Goal: Information Seeking & Learning: Check status

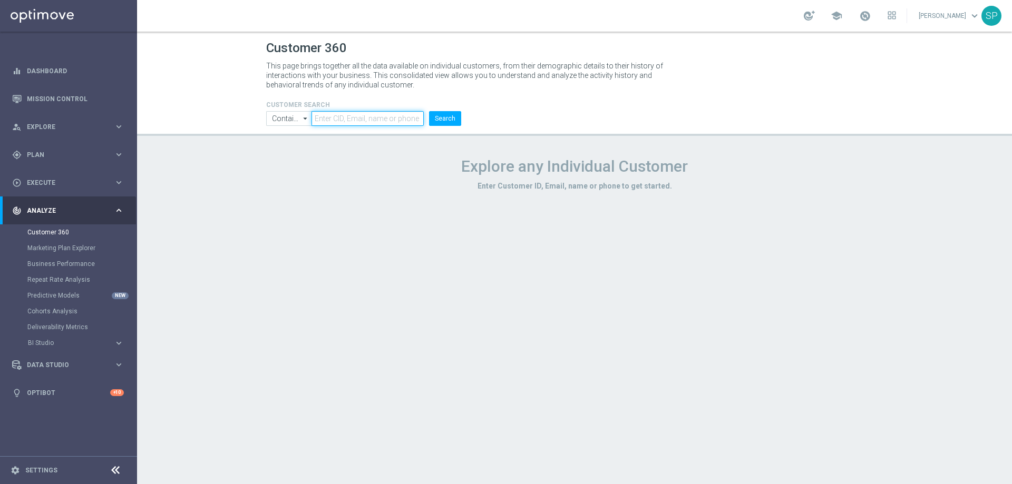
paste input "925479"
click at [453, 123] on button "Search" at bounding box center [445, 118] width 32 height 15
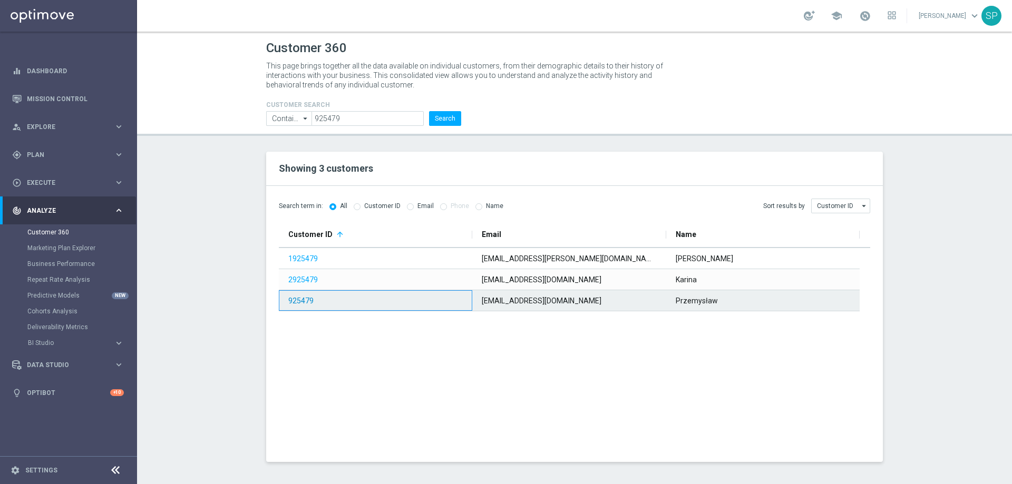
click at [304, 300] on link "925479" at bounding box center [300, 301] width 25 height 8
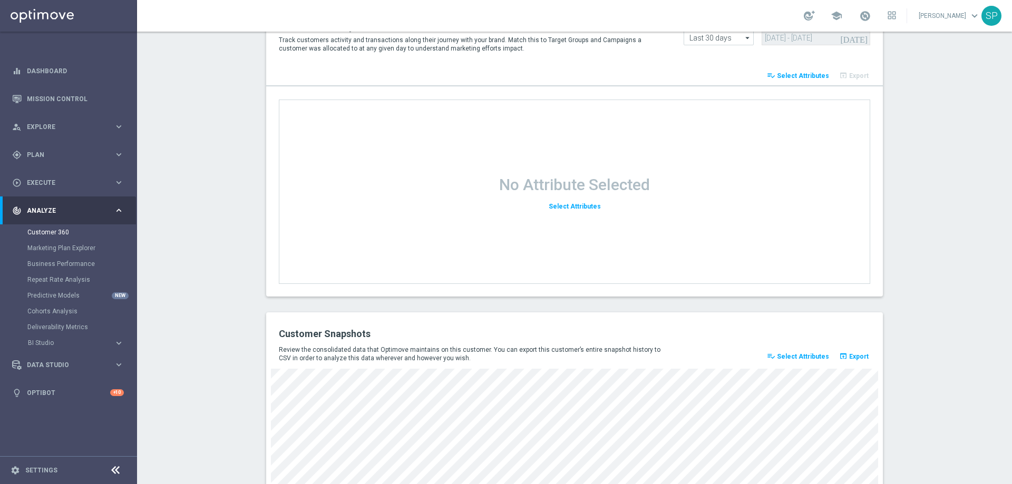
scroll to position [1348, 0]
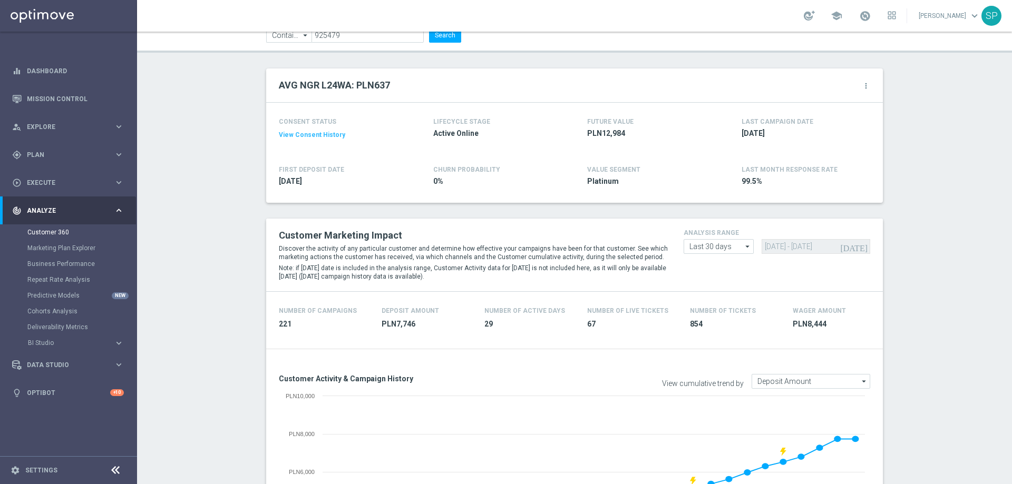
scroll to position [0, 0]
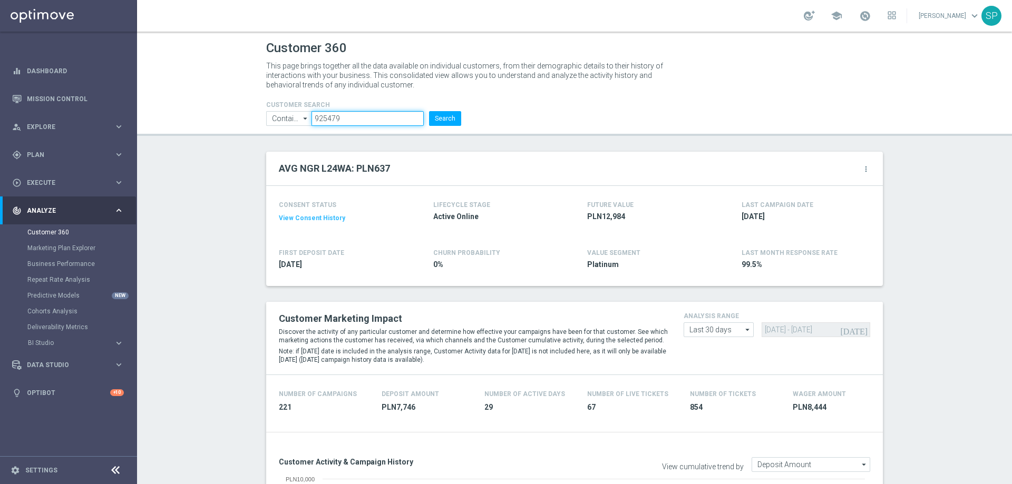
click at [345, 118] on input "925479" at bounding box center [367, 118] width 112 height 15
paste input "856015"
type input "856015"
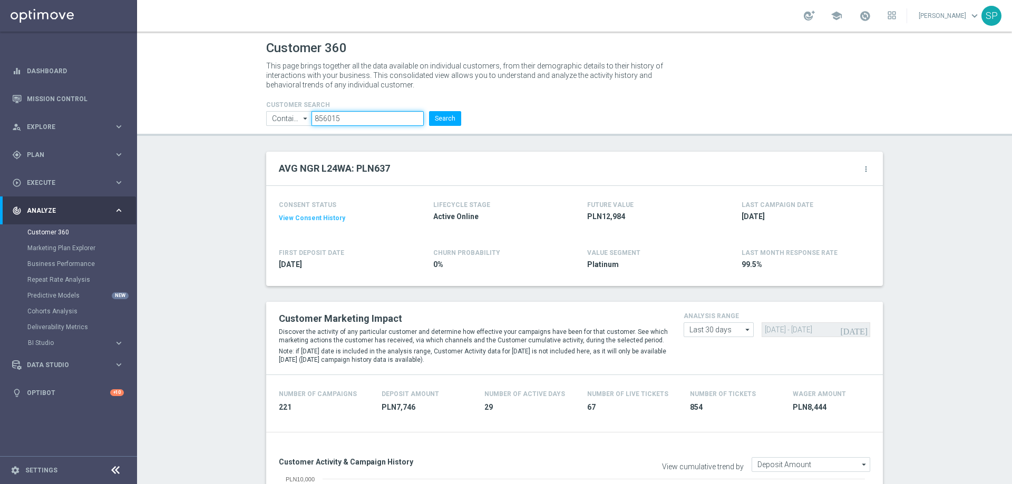
click at [429, 111] on button "Search" at bounding box center [445, 118] width 32 height 15
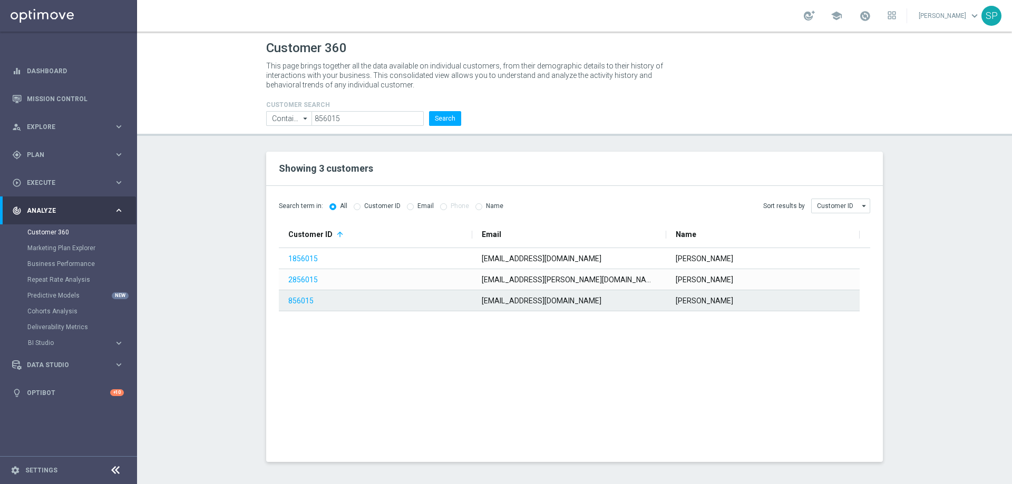
click at [302, 303] on link "856015" at bounding box center [300, 301] width 25 height 8
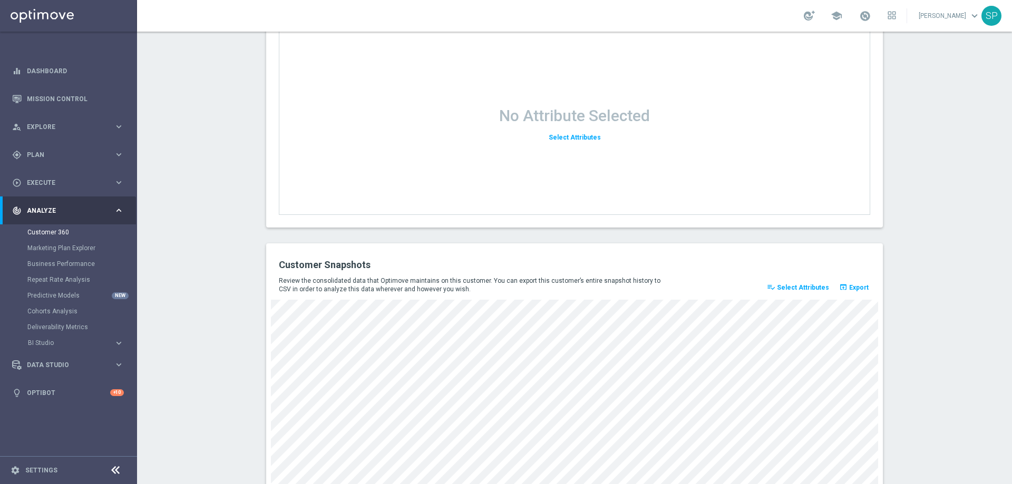
scroll to position [1348, 0]
